Goal: Task Accomplishment & Management: Use online tool/utility

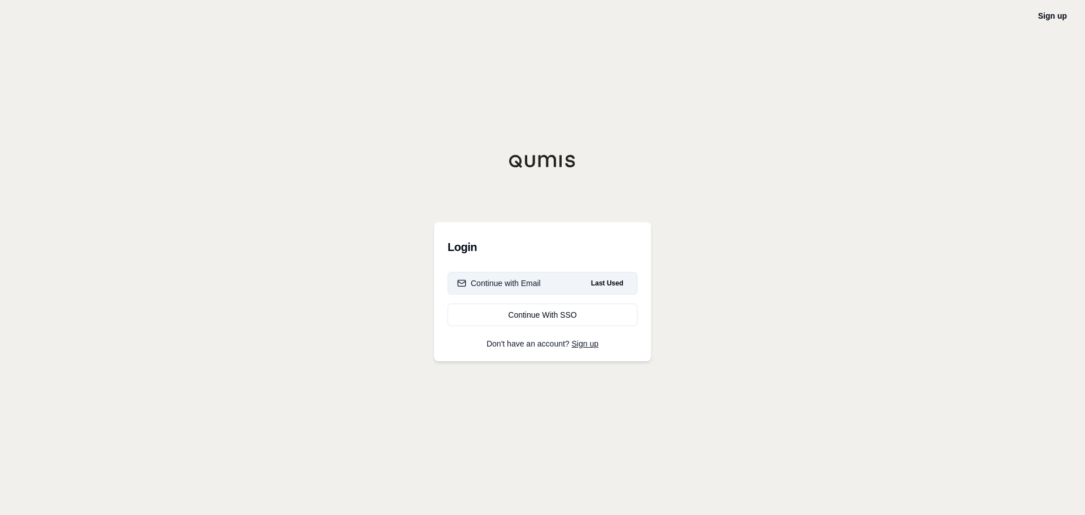
click at [505, 283] on div "Continue with Email" at bounding box center [499, 283] width 84 height 11
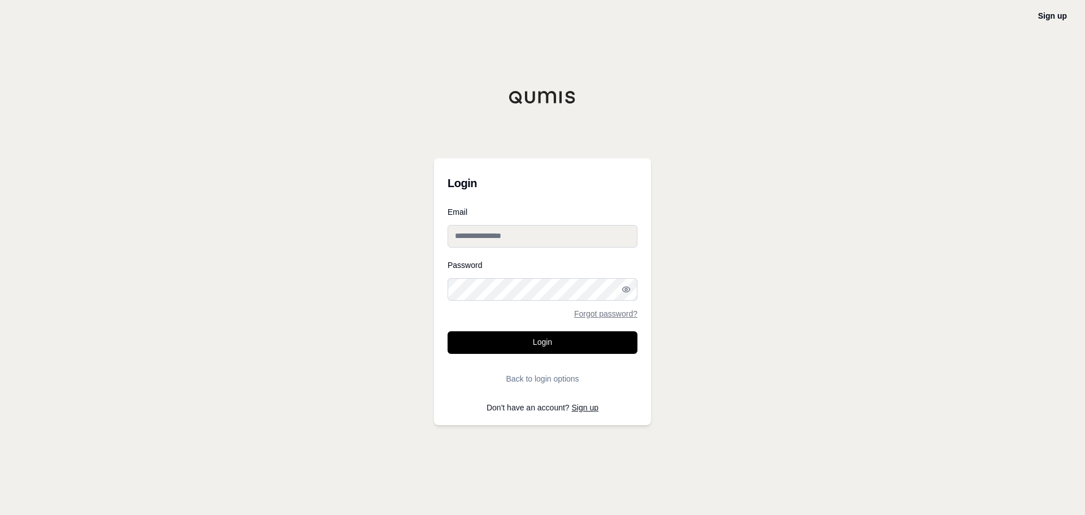
type input "**********"
click at [544, 346] on button "Login" at bounding box center [543, 342] width 190 height 23
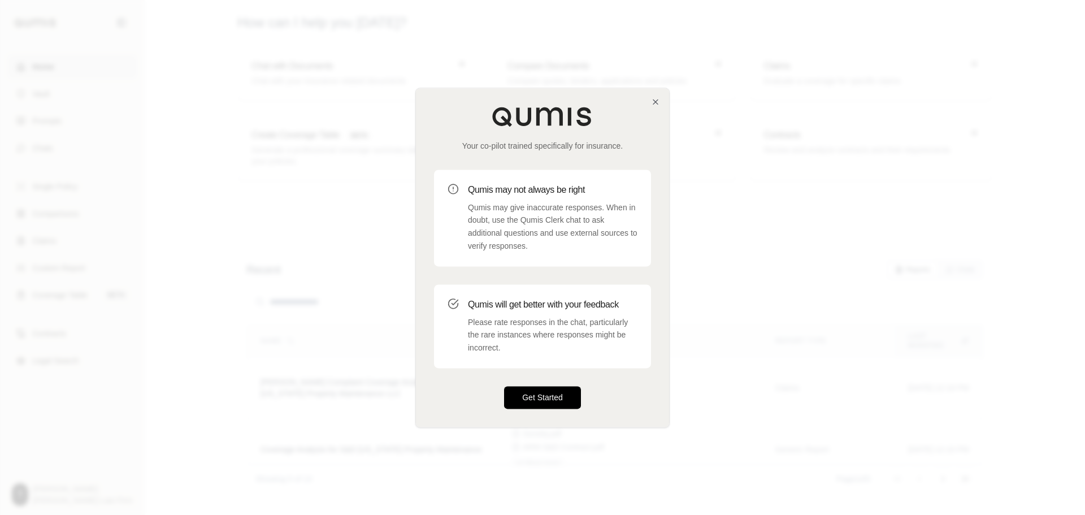
click at [544, 393] on button "Get Started" at bounding box center [542, 397] width 77 height 23
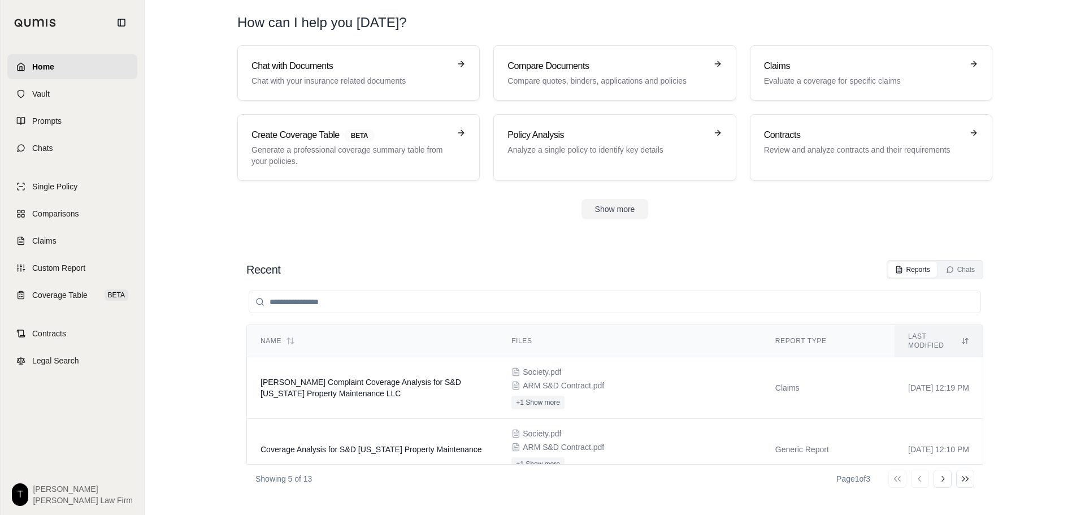
click at [359, 300] on input "search" at bounding box center [615, 302] width 733 height 23
click at [353, 231] on section "Chat with Documents Chat with your insurance related documents Compare Document…" at bounding box center [615, 141] width 932 height 192
click at [38, 242] on span "Claims" at bounding box center [44, 240] width 24 height 11
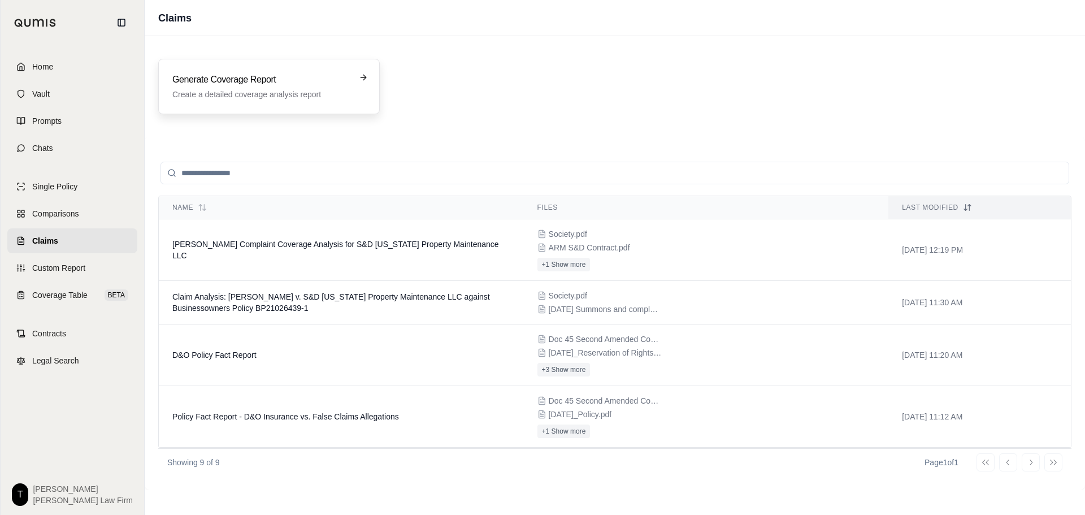
click at [363, 76] on icon at bounding box center [363, 77] width 9 height 9
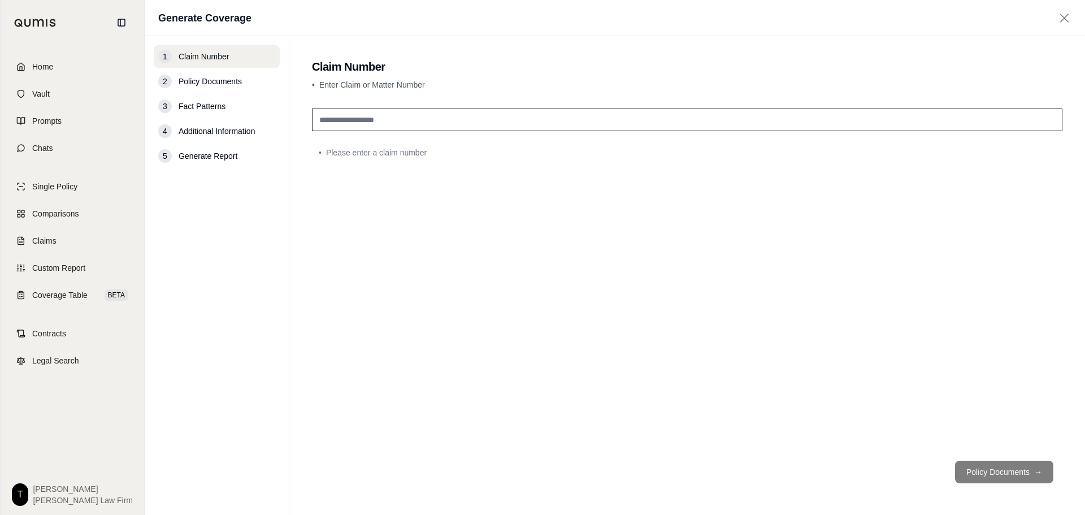
click at [387, 128] on input "text" at bounding box center [687, 120] width 751 height 23
type input "**********"
click at [988, 471] on button "Policy Documents →" at bounding box center [1004, 472] width 98 height 23
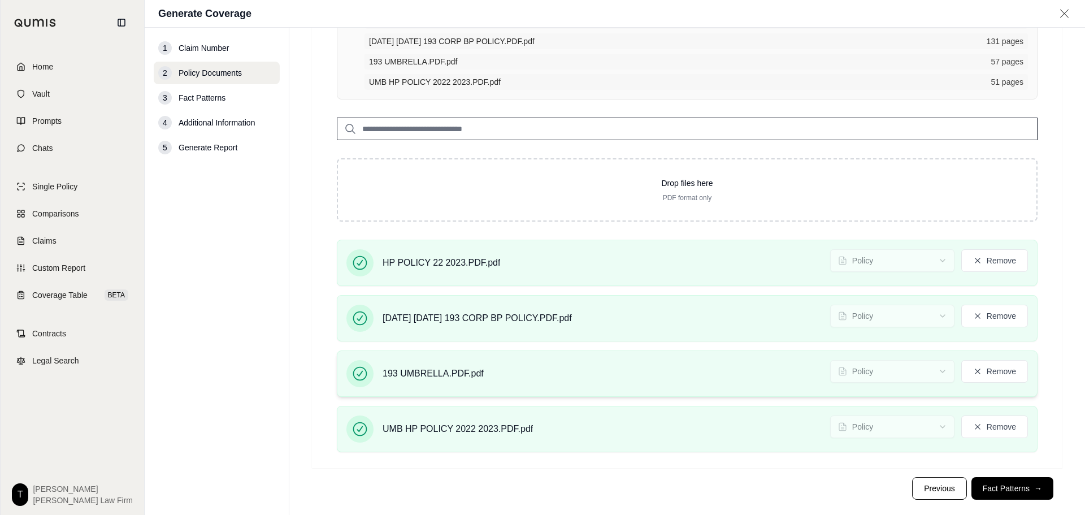
scroll to position [149, 0]
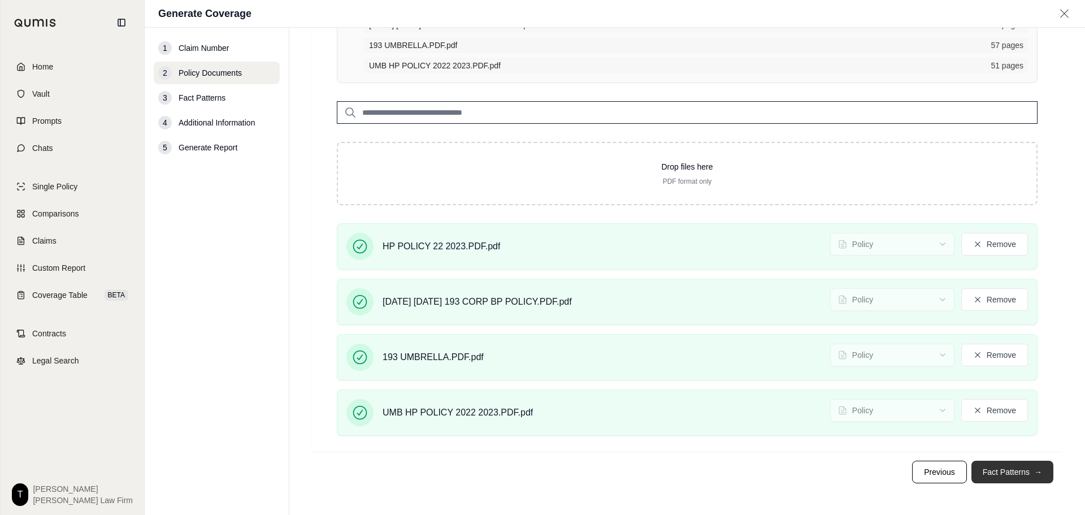
click at [998, 473] on button "Fact Patterns →" at bounding box center [1013, 472] width 82 height 23
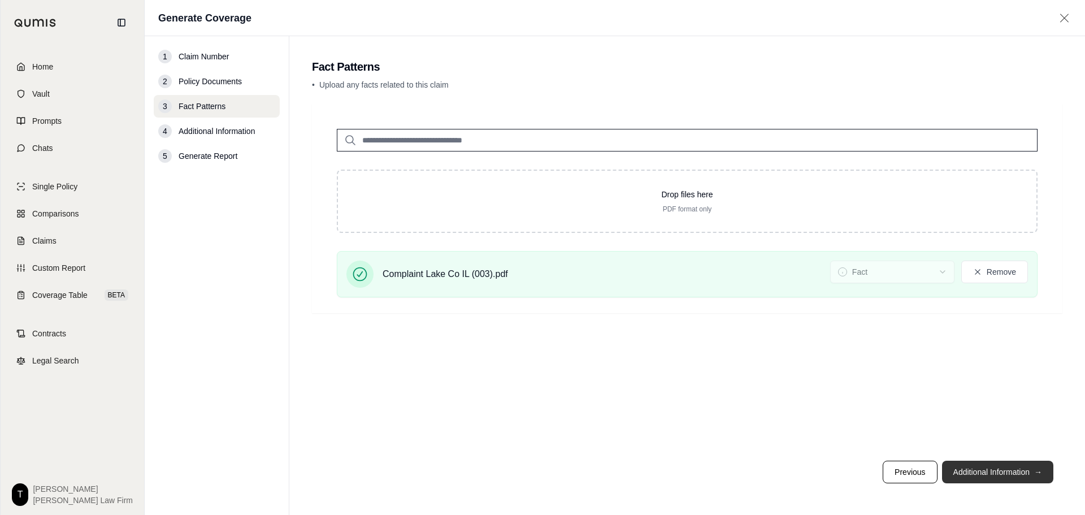
click at [967, 471] on button "Additional Information →" at bounding box center [997, 472] width 111 height 23
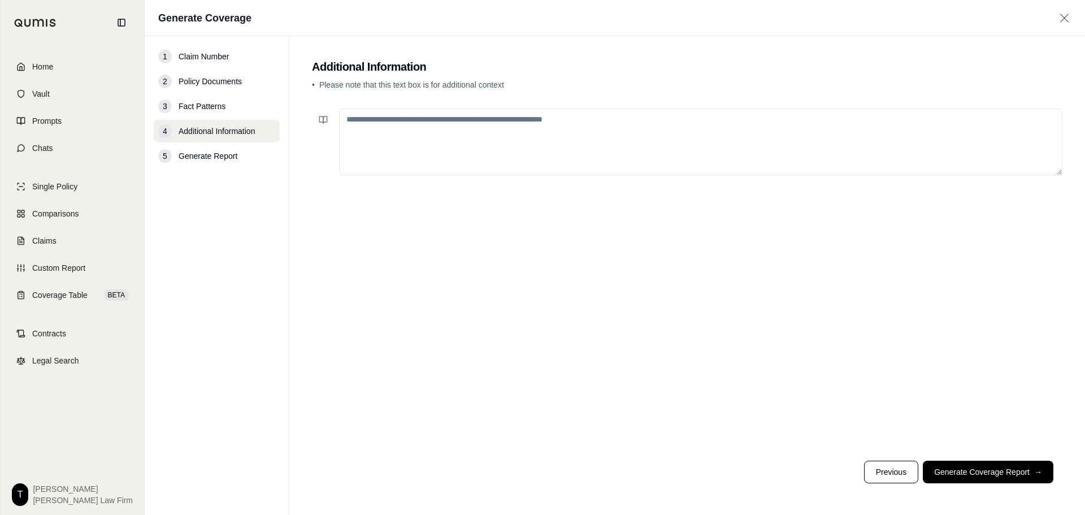
click at [445, 126] on textarea at bounding box center [701, 142] width 724 height 67
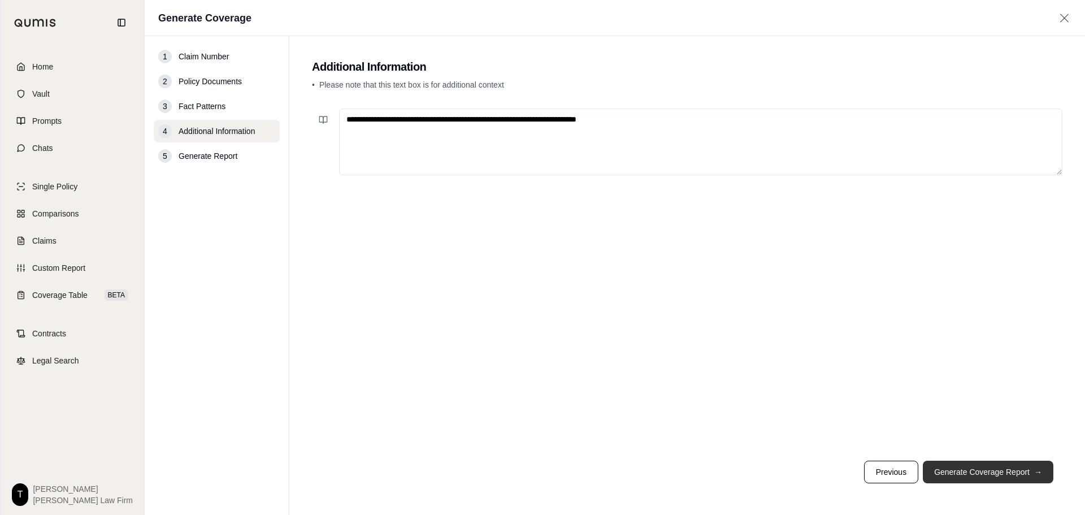
type textarea "**********"
click at [951, 474] on button "Generate Coverage Report →" at bounding box center [988, 472] width 131 height 23
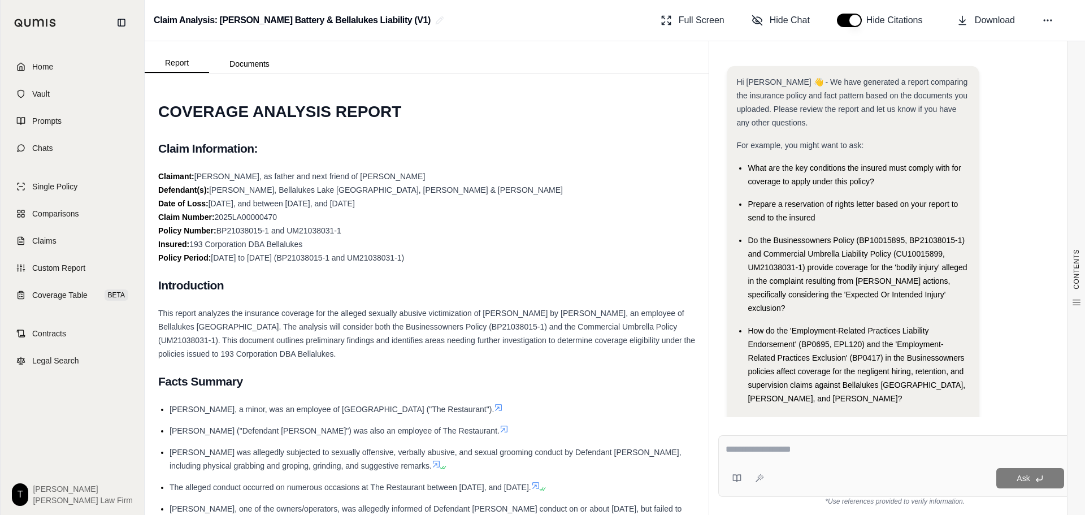
scroll to position [24, 0]
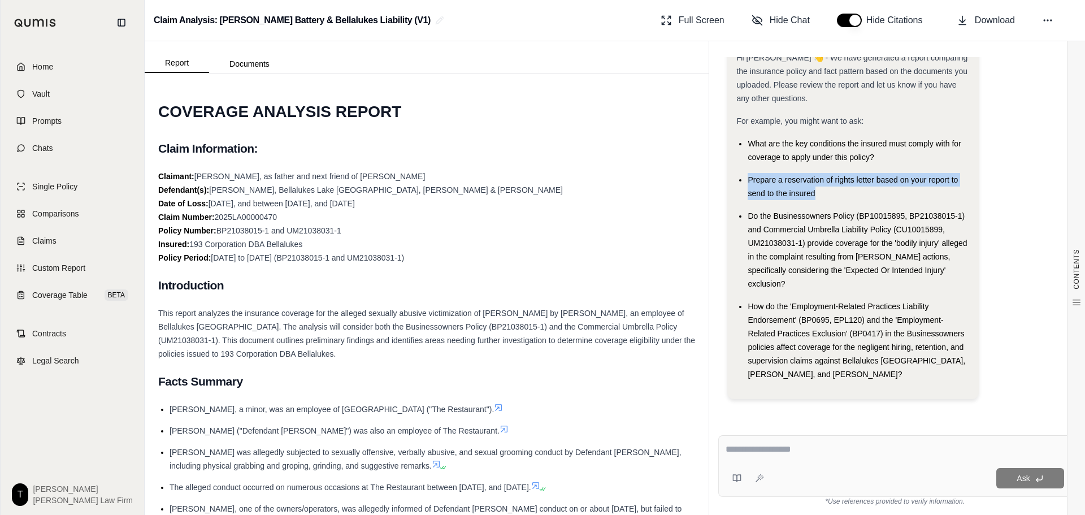
drag, startPoint x: 748, startPoint y: 181, endPoint x: 818, endPoint y: 190, distance: 70.6
click at [818, 190] on div "Prepare a reservation of rights letter based on your report to send to the insu…" at bounding box center [859, 186] width 222 height 27
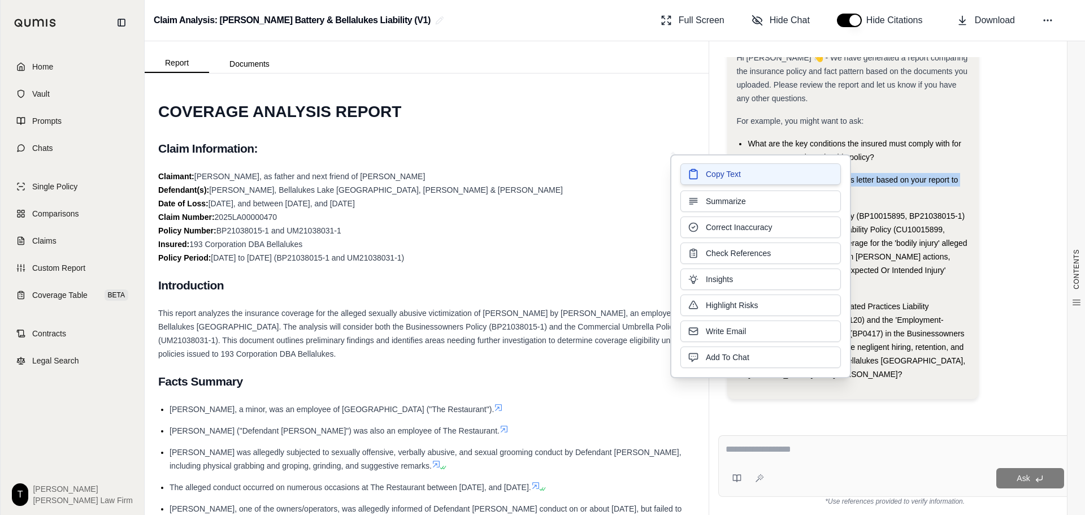
click at [754, 178] on button "Copy Text" at bounding box center [761, 173] width 161 height 21
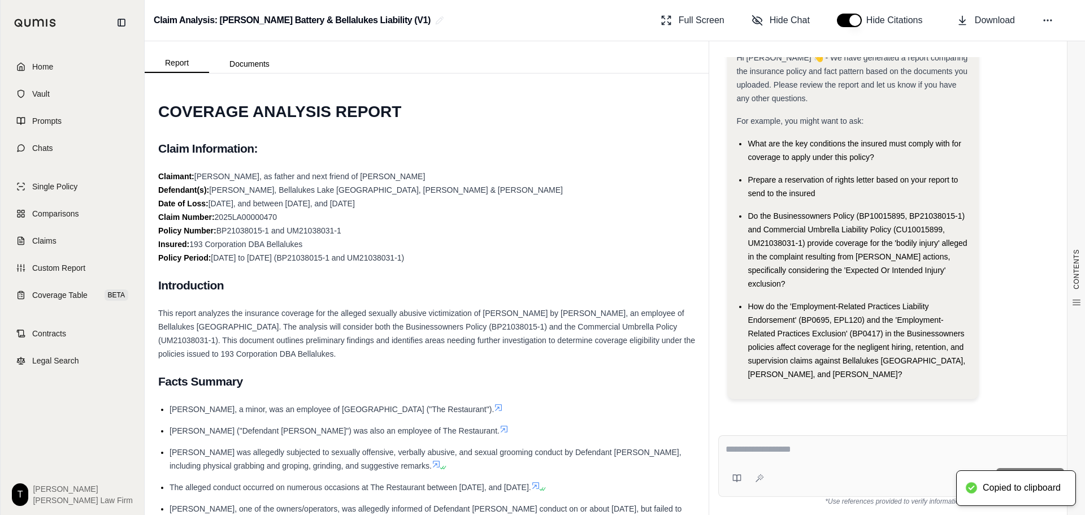
click at [782, 452] on textarea at bounding box center [895, 450] width 339 height 14
paste textarea "**********"
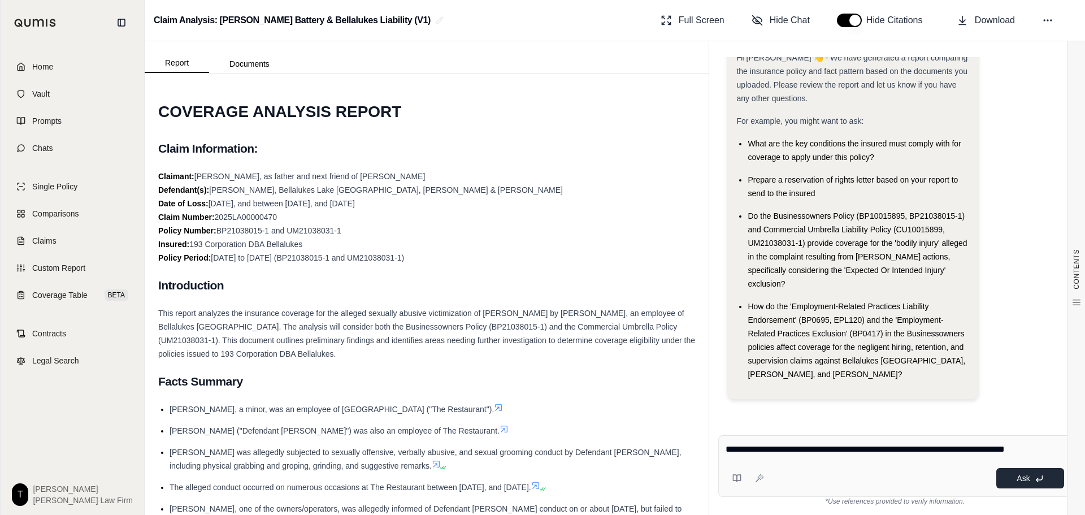
type textarea "**********"
click at [1014, 479] on button "Ask" at bounding box center [1031, 478] width 68 height 20
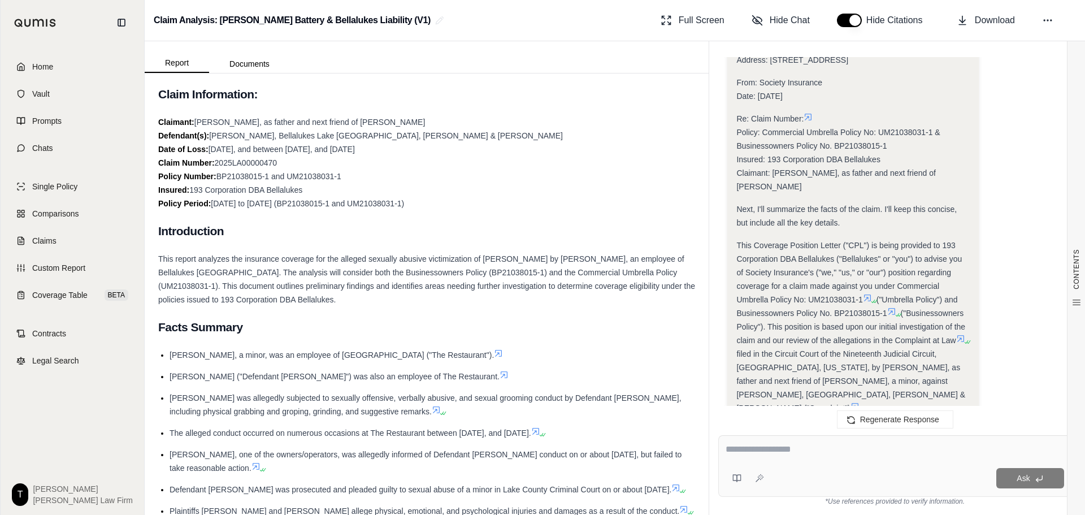
scroll to position [0, 0]
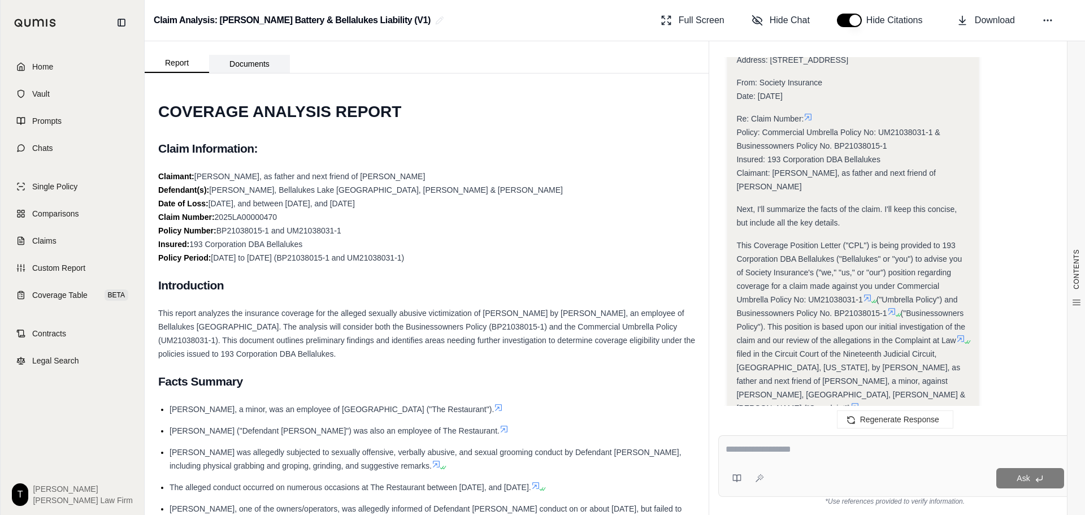
click at [242, 63] on button "Documents" at bounding box center [249, 64] width 81 height 18
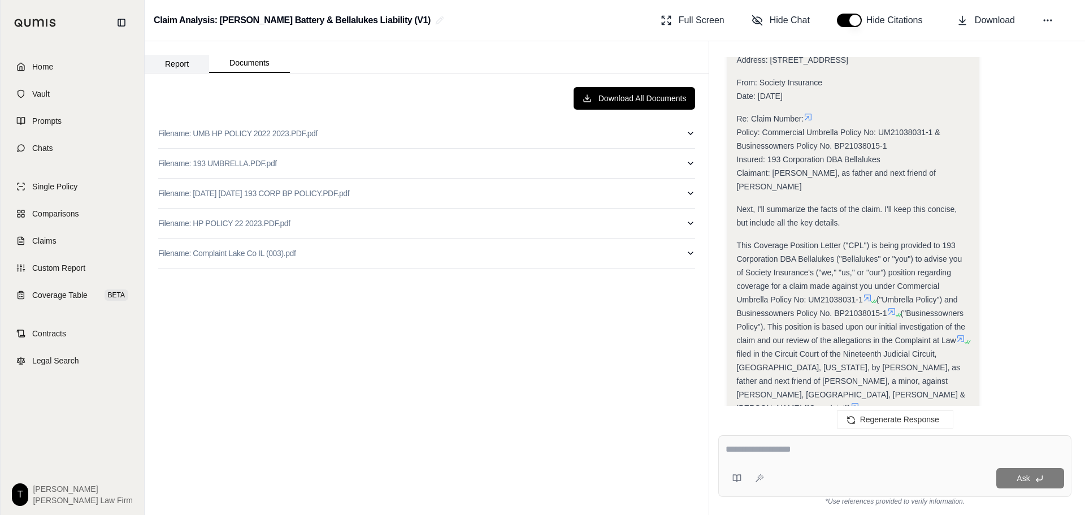
click at [181, 63] on button "Report" at bounding box center [177, 64] width 64 height 18
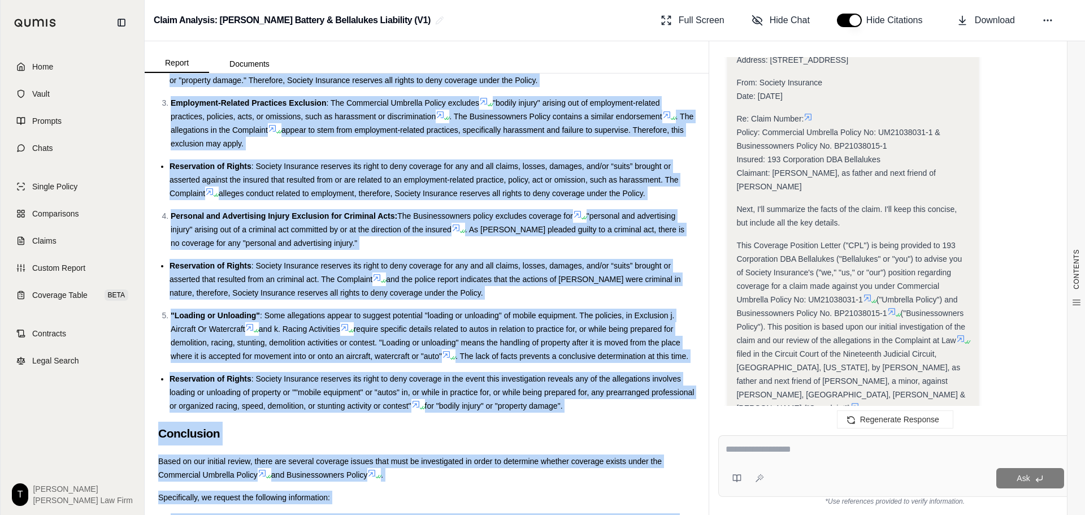
scroll to position [5036, 0]
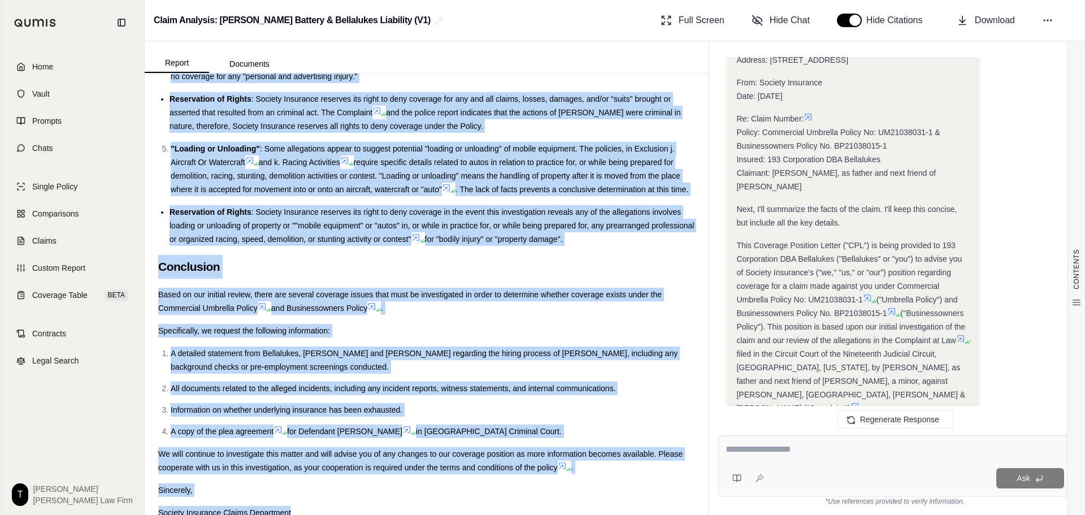
drag, startPoint x: 160, startPoint y: 109, endPoint x: 369, endPoint y: 523, distance: 463.9
click at [369, 514] on html "Home Vault Prompts Chats Single Policy Comparisons Claims Custom Report Coverag…" at bounding box center [542, 257] width 1085 height 515
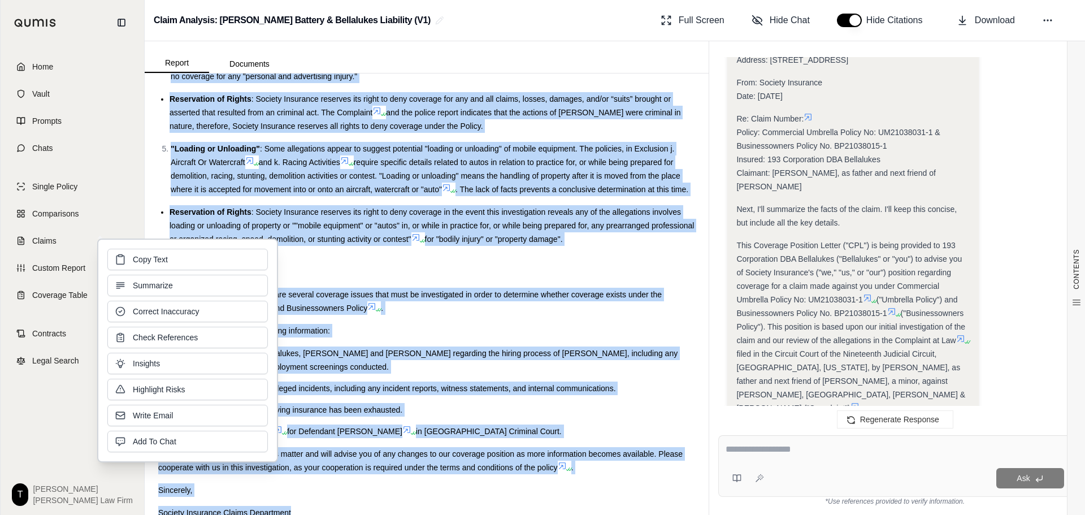
drag, startPoint x: 245, startPoint y: 274, endPoint x: 161, endPoint y: 257, distance: 85.4
click at [161, 257] on span "Copy Text" at bounding box center [150, 259] width 35 height 11
